Goal: Task Accomplishment & Management: Manage account settings

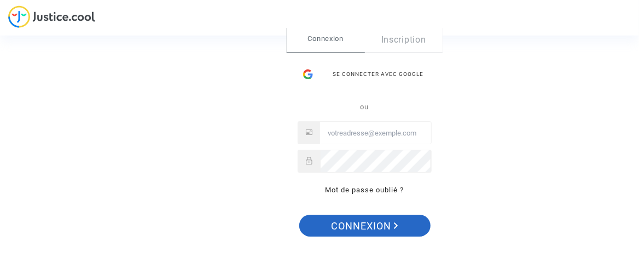
click at [380, 224] on span "Connexion" at bounding box center [364, 226] width 67 height 23
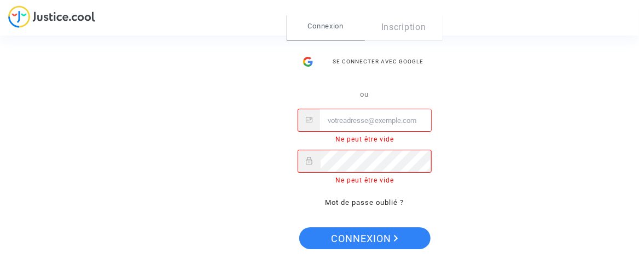
click at [371, 123] on input "Email" at bounding box center [375, 121] width 111 height 22
type input "[EMAIL_ADDRESS][DOMAIN_NAME]"
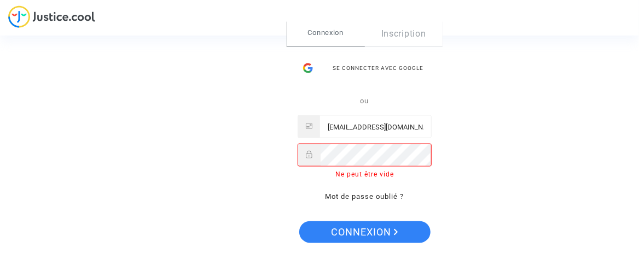
click at [370, 123] on input "[EMAIL_ADDRESS][DOMAIN_NAME]" at bounding box center [375, 127] width 111 height 22
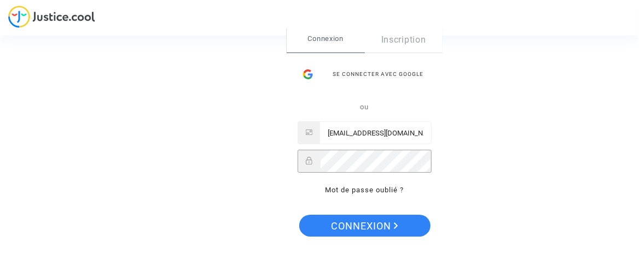
click at [299, 215] on button "Connexion" at bounding box center [364, 226] width 131 height 22
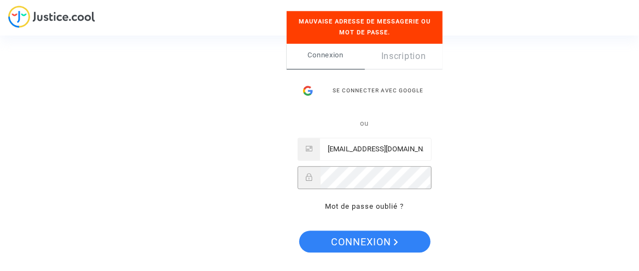
click at [299, 232] on button "Connexion" at bounding box center [364, 243] width 131 height 22
click at [387, 88] on div "Se connecter avec Google" at bounding box center [365, 91] width 134 height 22
